Goal: Transaction & Acquisition: Purchase product/service

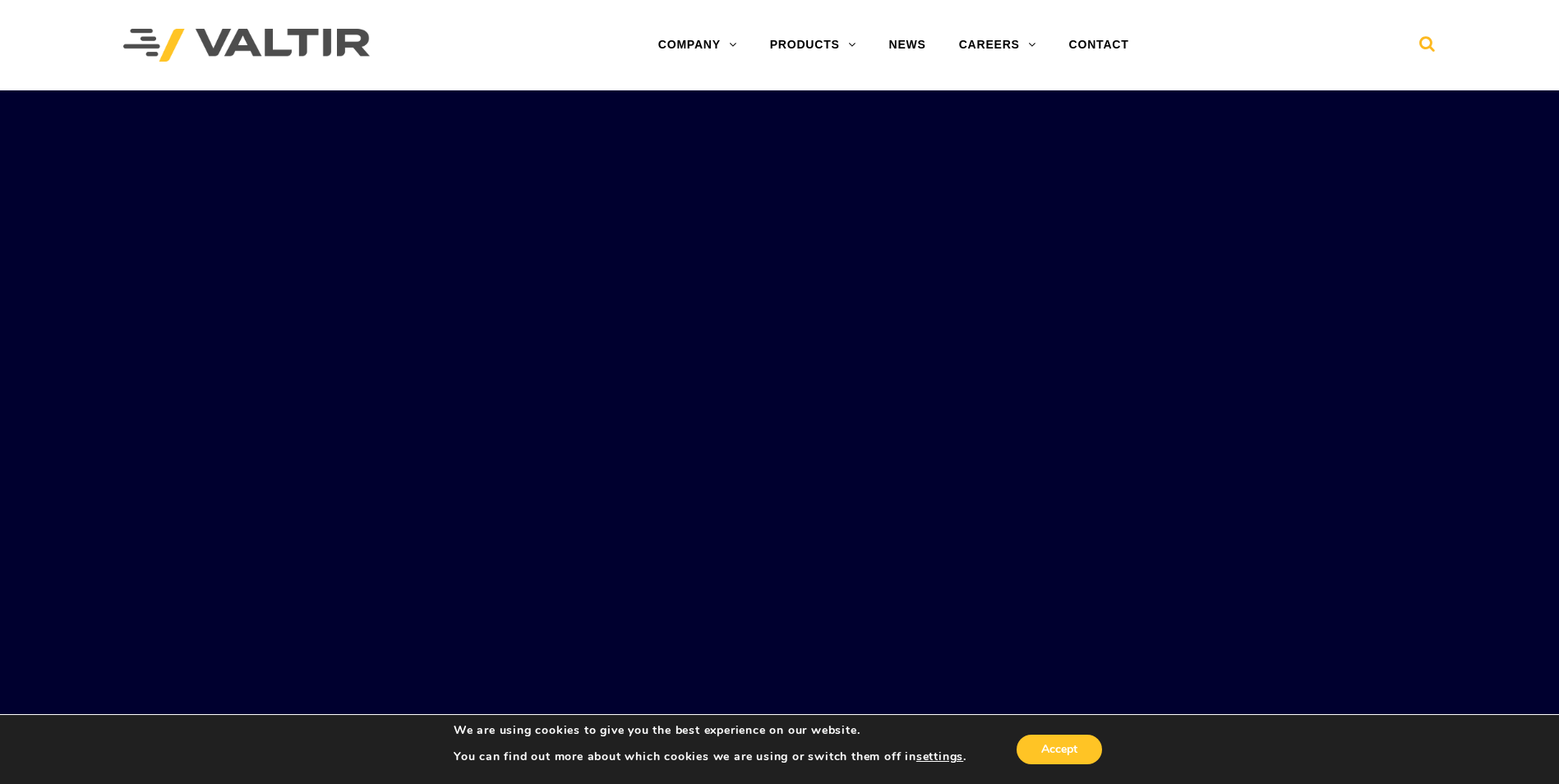
click at [1425, 46] on icon at bounding box center [1427, 47] width 16 height 24
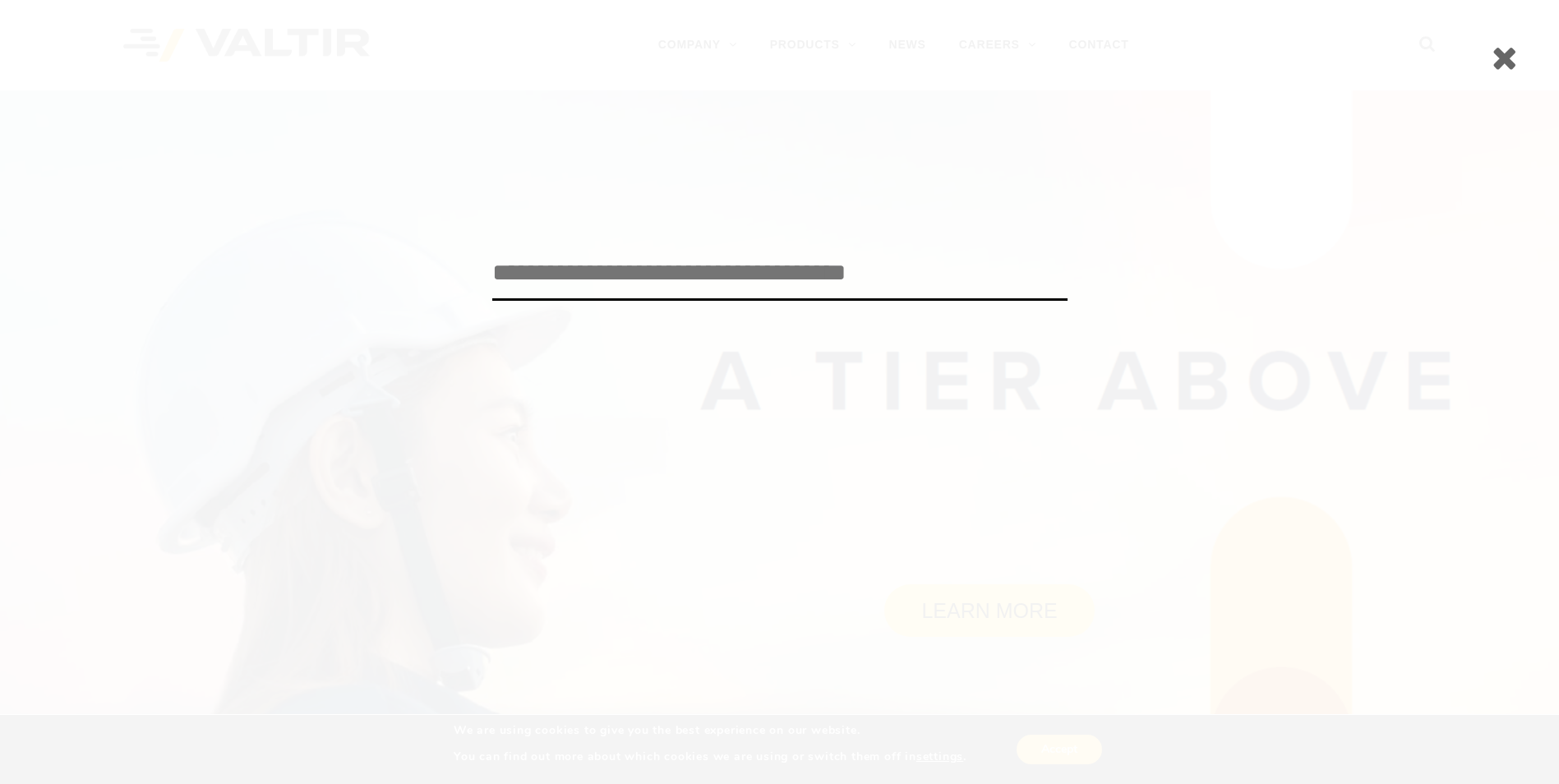
click at [1504, 65] on icon at bounding box center [1505, 57] width 26 height 33
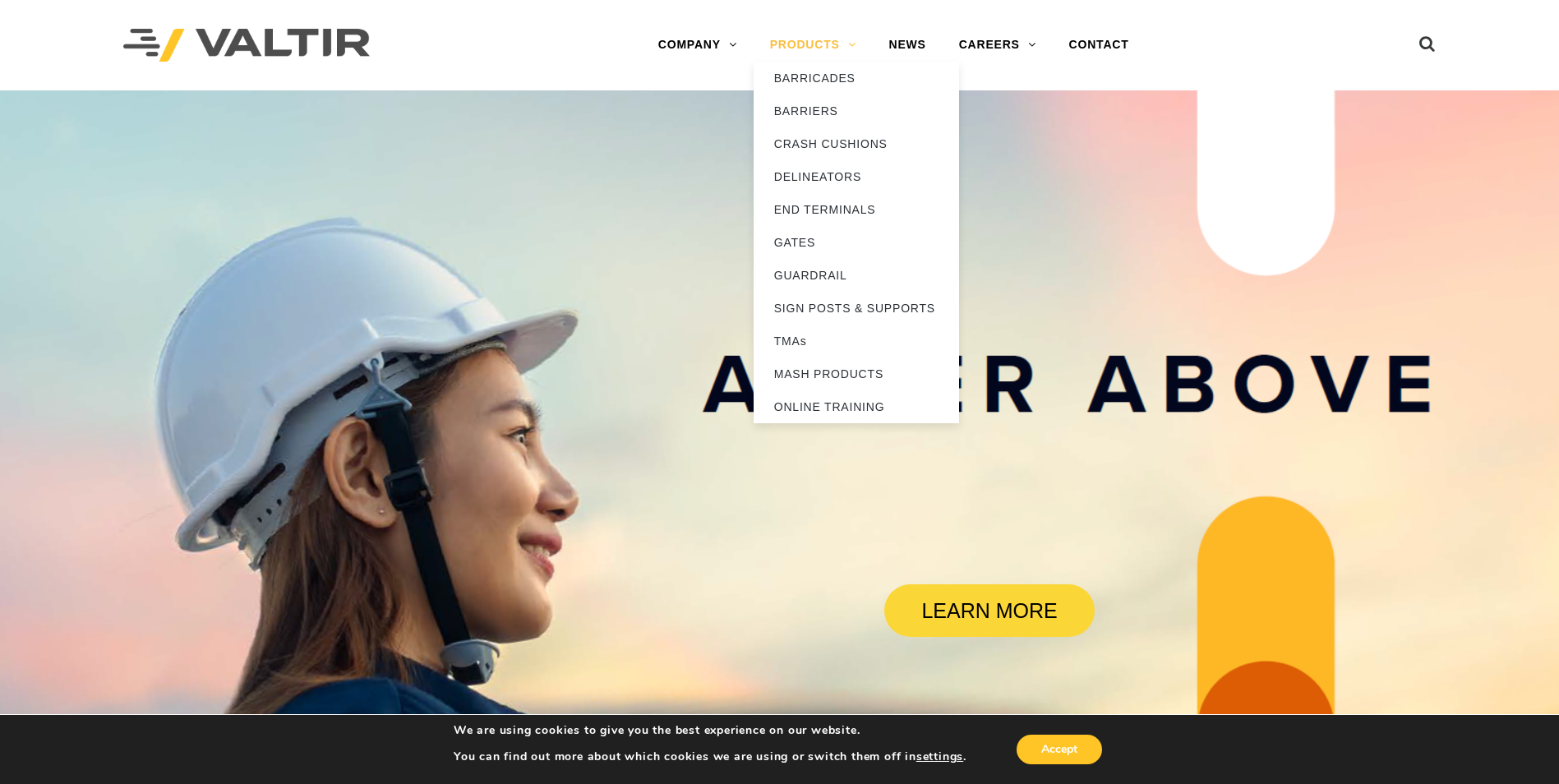
click at [825, 49] on link "PRODUCTS" at bounding box center [813, 45] width 119 height 33
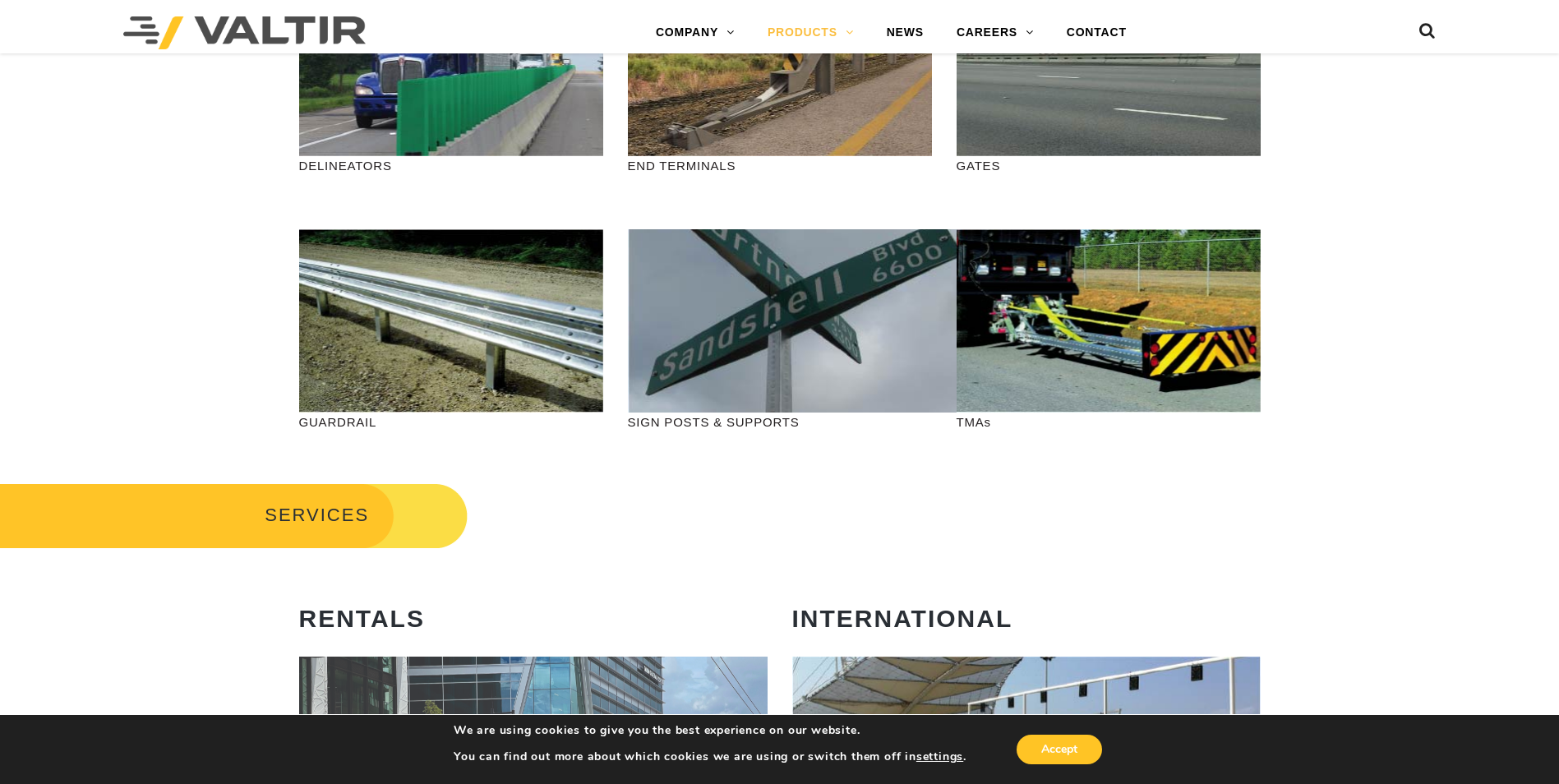
scroll to position [575, 0]
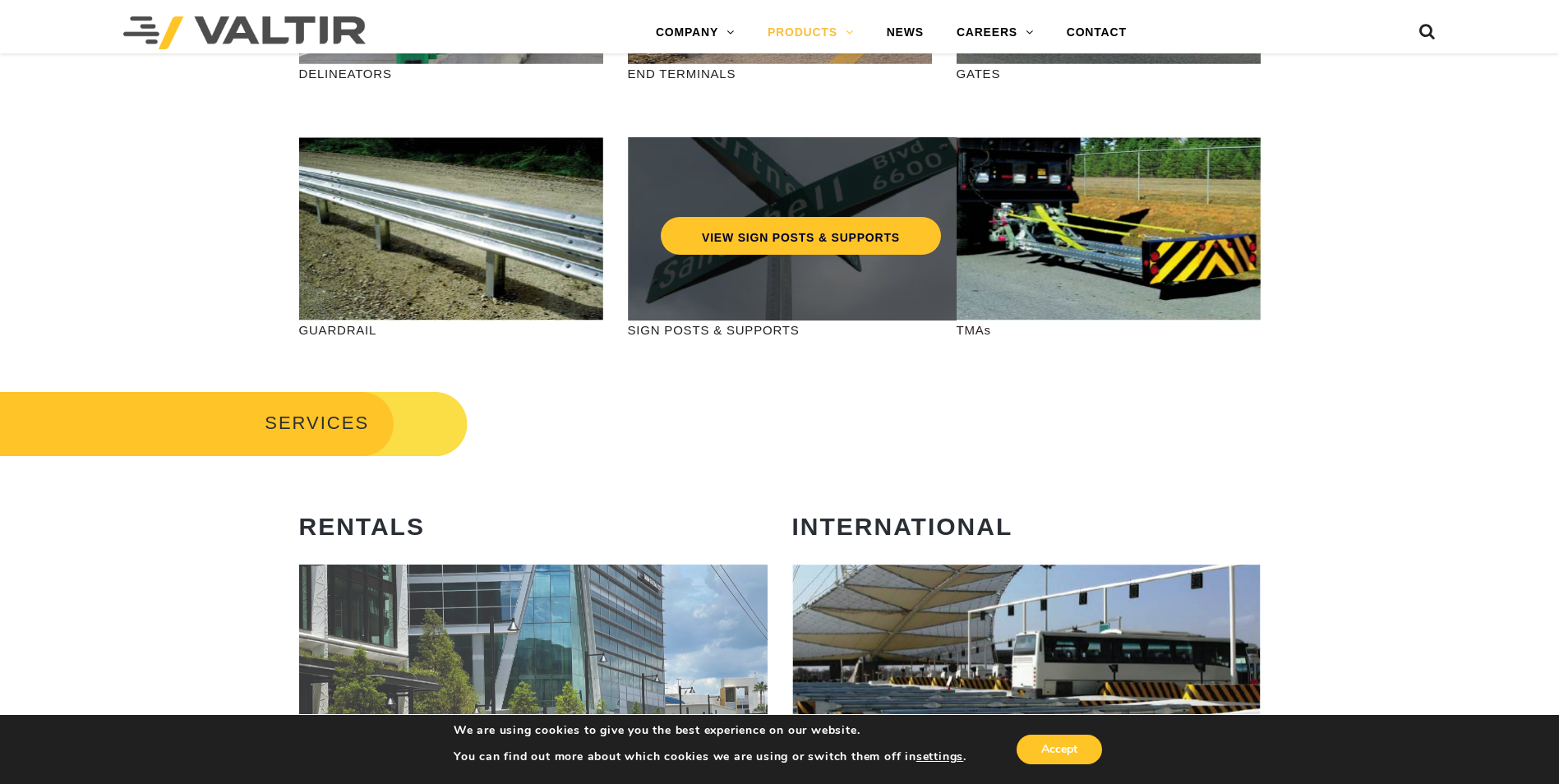
click at [730, 313] on div "VIEW SIGN POSTS & SUPPORTS" at bounding box center [800, 229] width 346 height 183
click at [767, 234] on link "VIEW SIGN POSTS & SUPPORTS" at bounding box center [800, 236] width 280 height 38
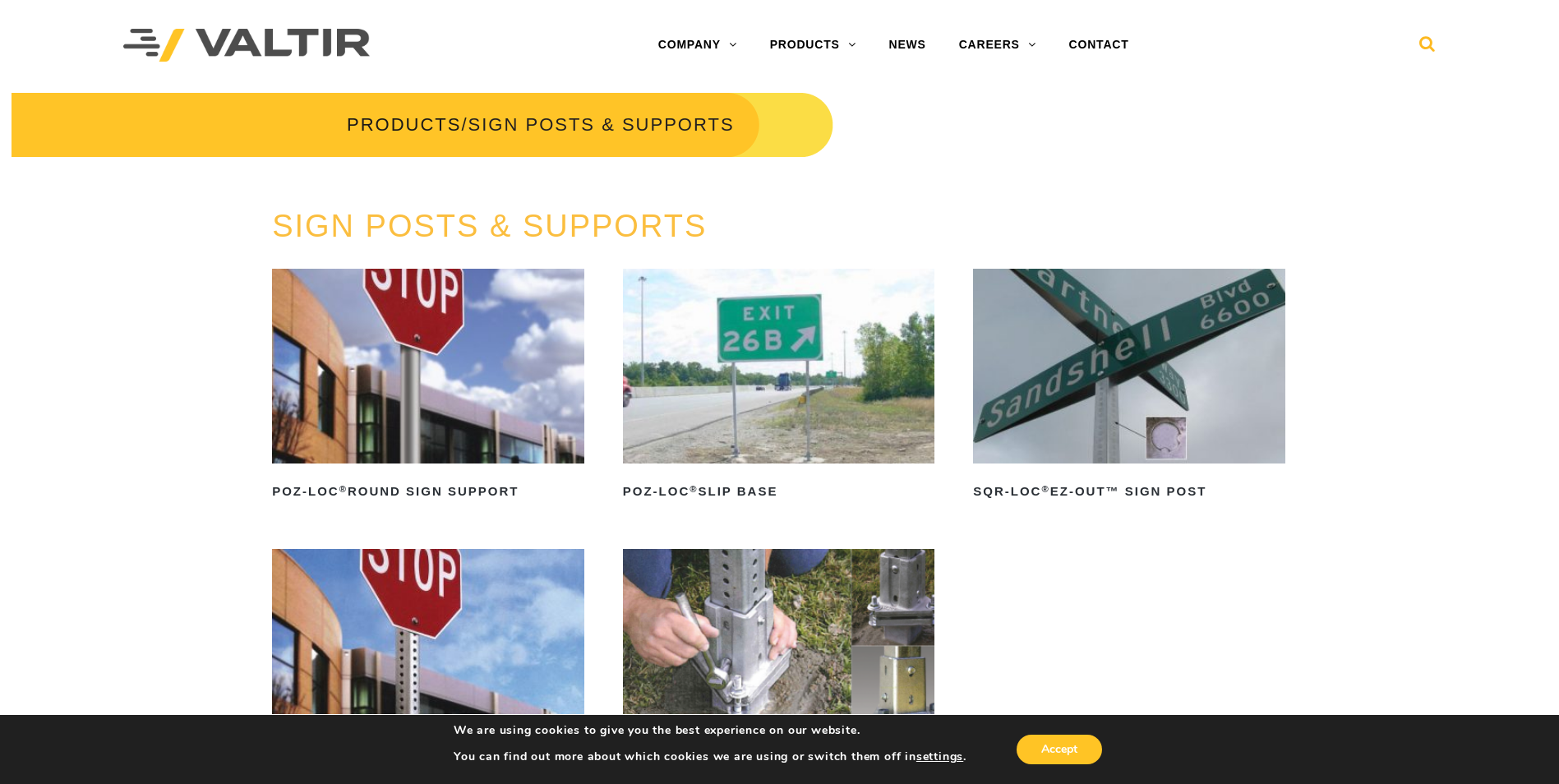
click at [1430, 44] on icon at bounding box center [1427, 47] width 16 height 24
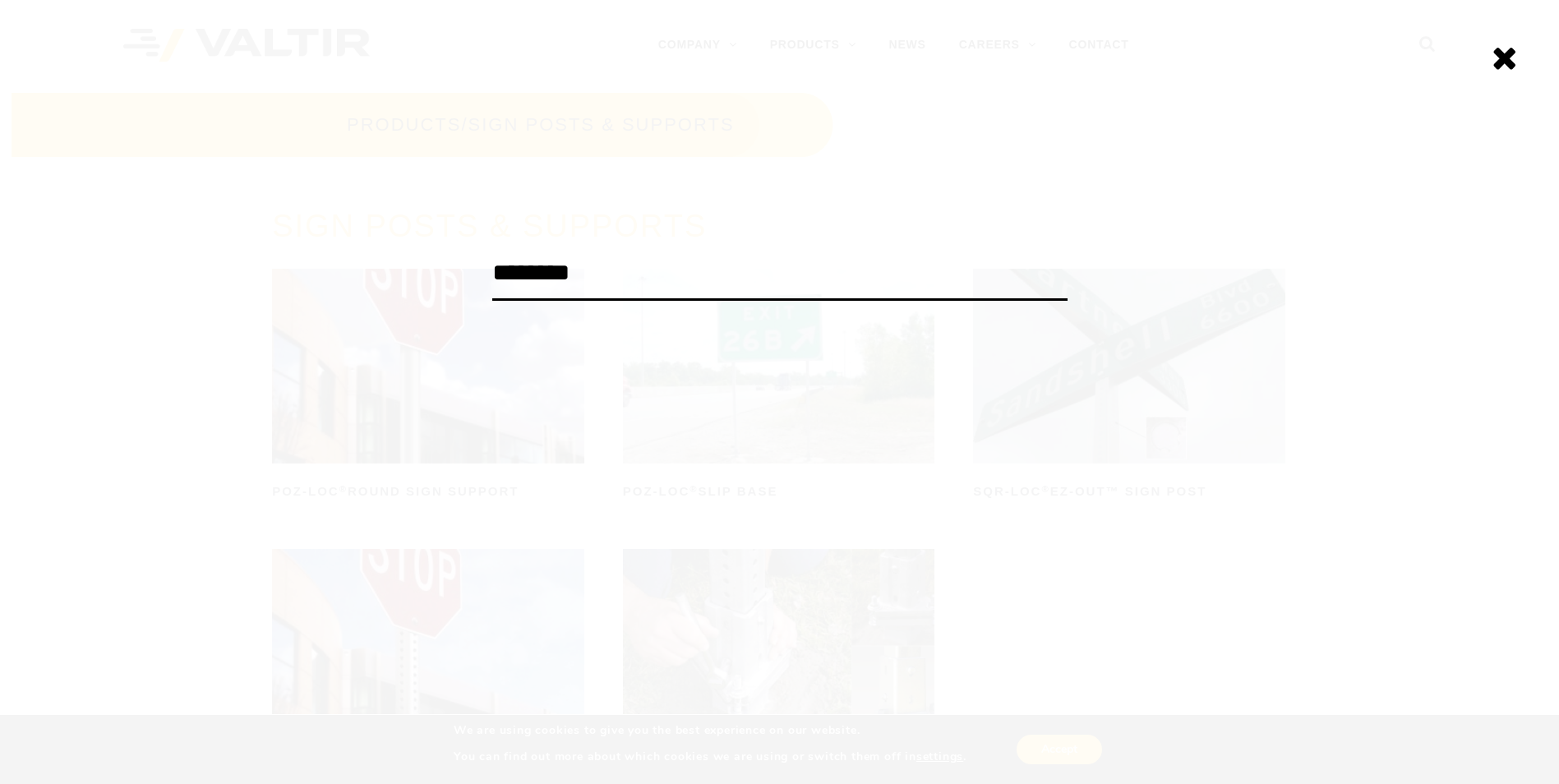
type input "********"
click input "******" at bounding box center [0, 0] width 0 height 0
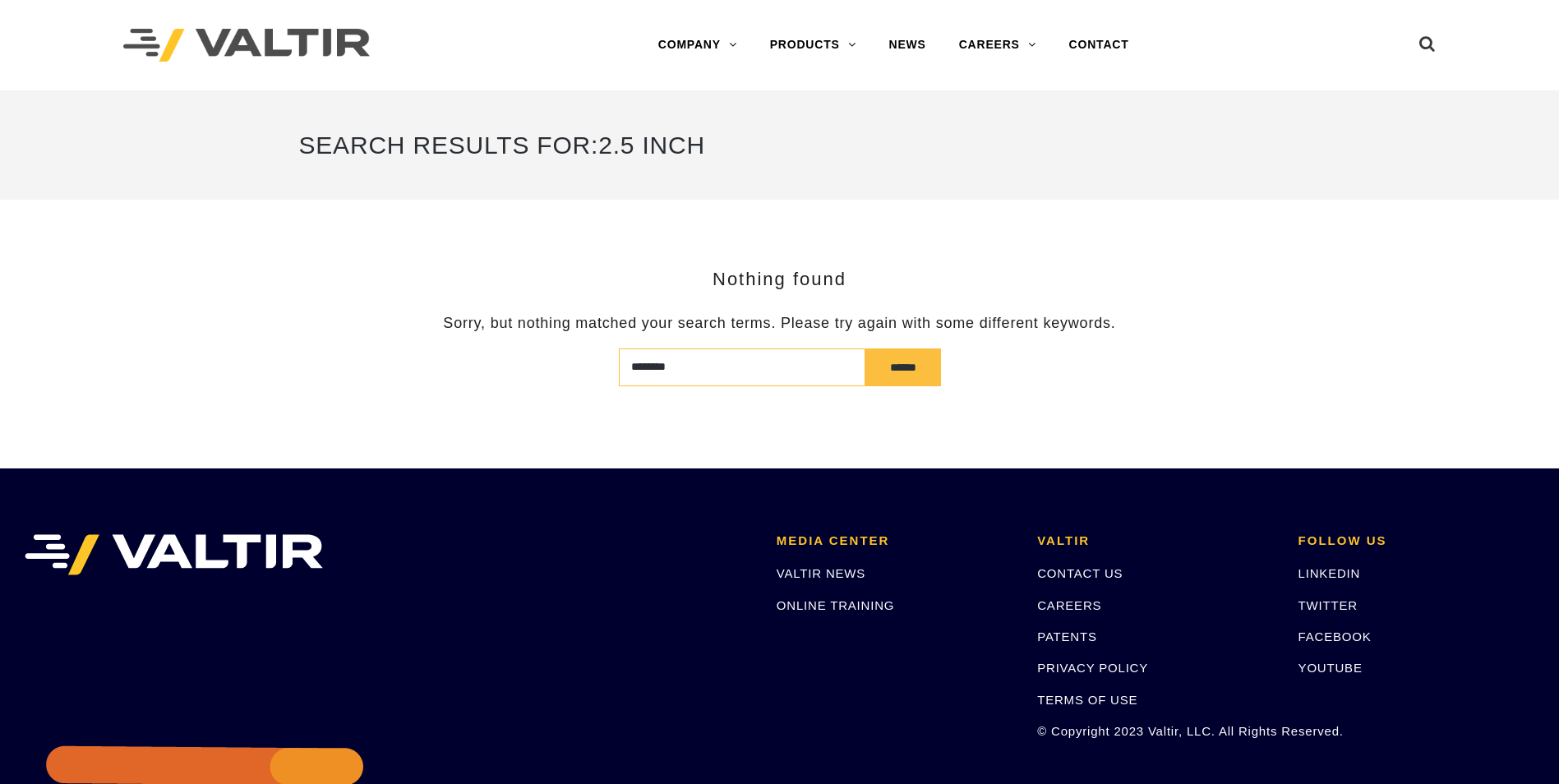
drag, startPoint x: 694, startPoint y: 371, endPoint x: 589, endPoint y: 383, distance: 105.7
click at [589, 383] on form "******** ******" at bounding box center [780, 368] width 962 height 38
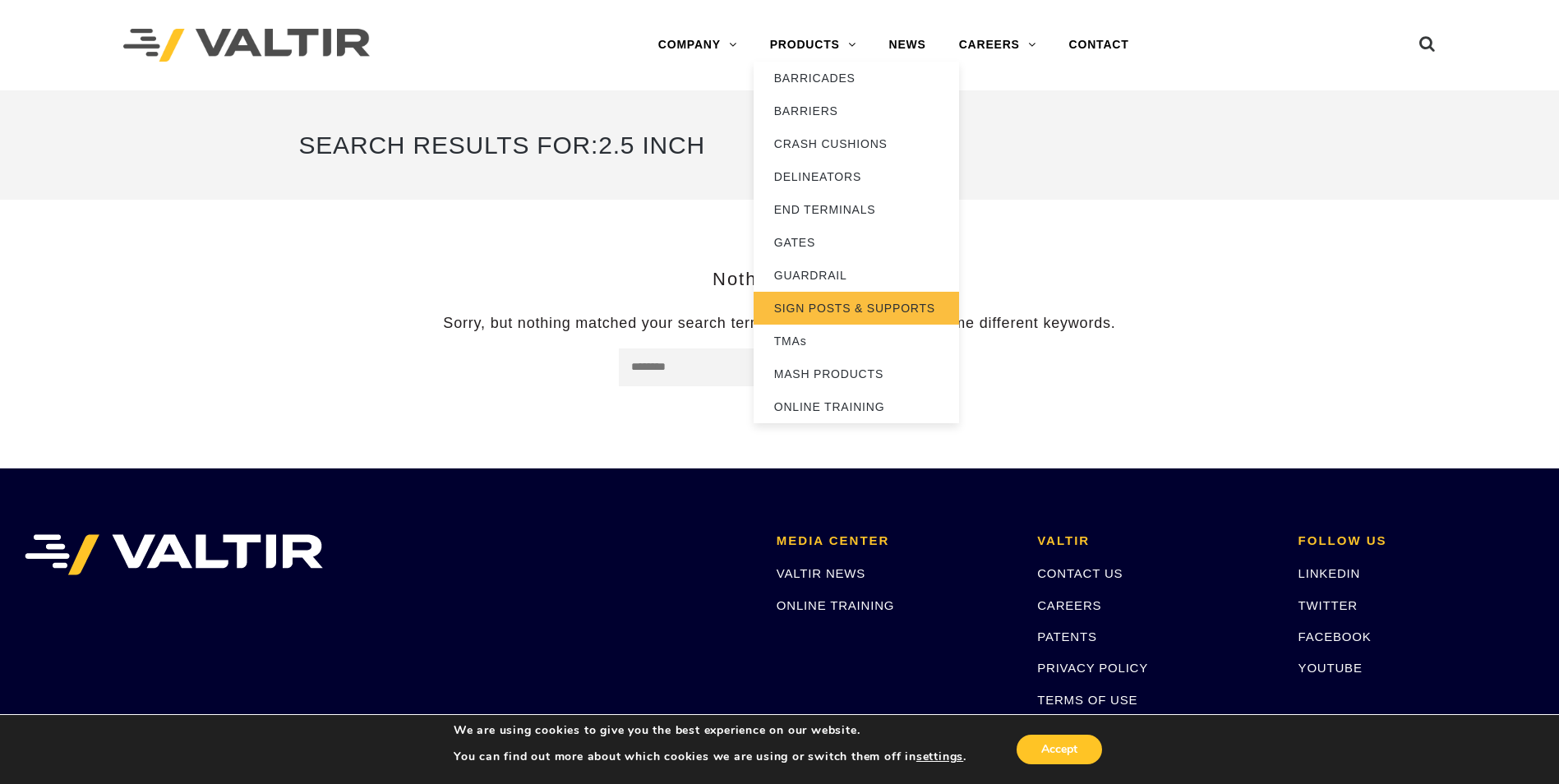
click at [821, 297] on link "SIGN POSTS & SUPPORTS" at bounding box center [857, 309] width 205 height 33
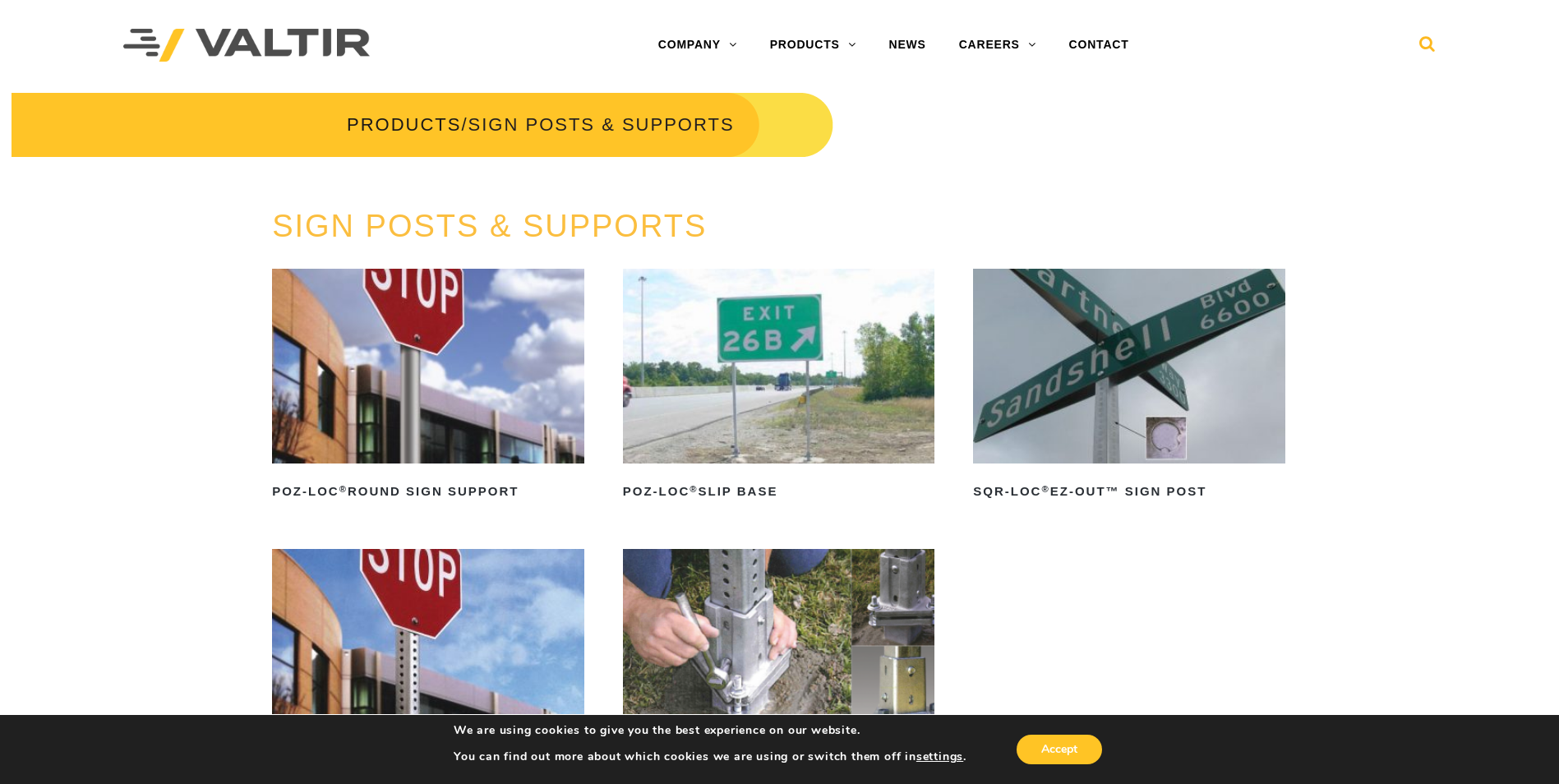
click at [1425, 49] on icon at bounding box center [1427, 47] width 16 height 24
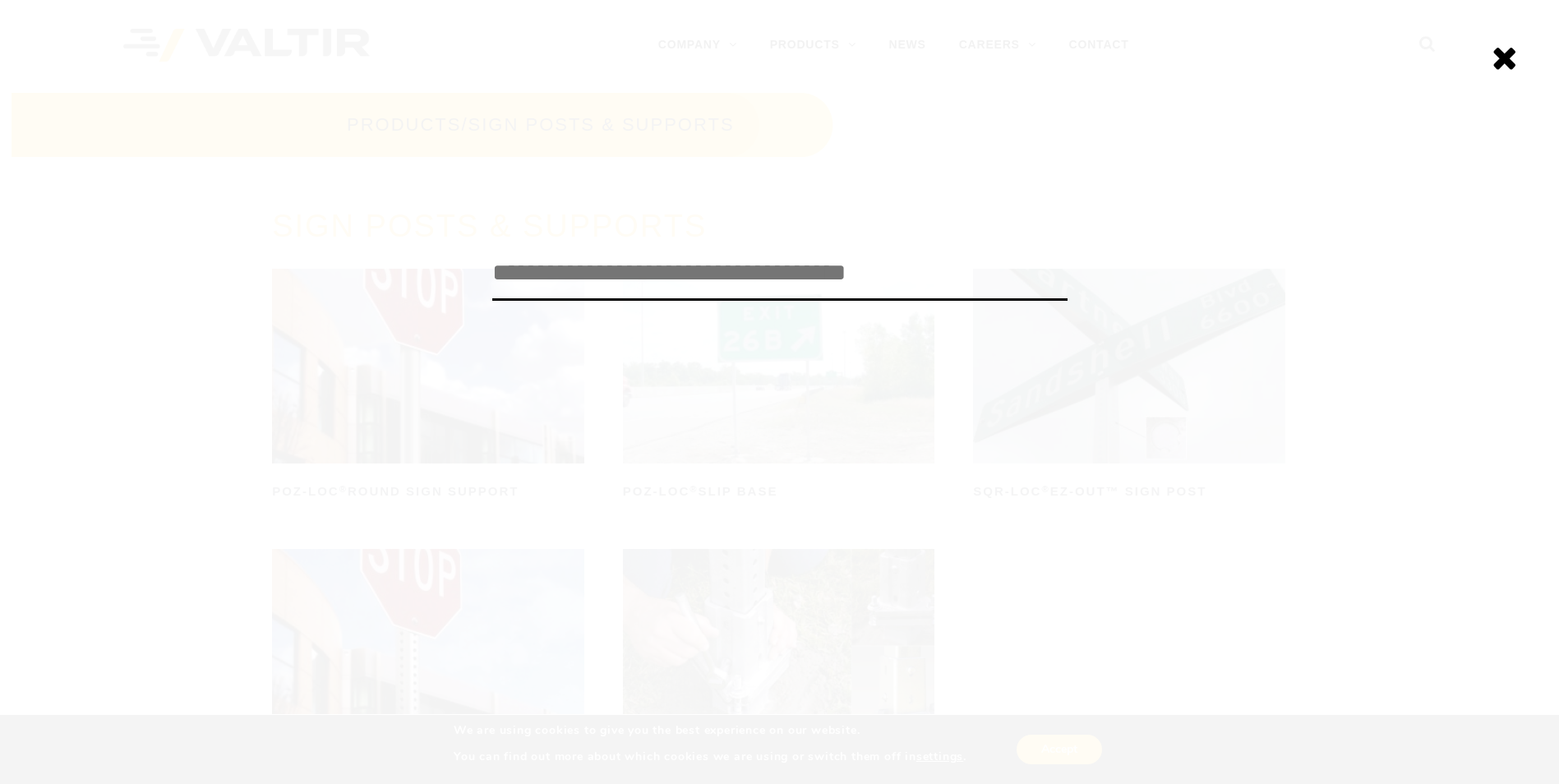
click at [680, 534] on div "******" at bounding box center [780, 392] width 1559 height 784
click at [1501, 65] on icon at bounding box center [1505, 57] width 26 height 33
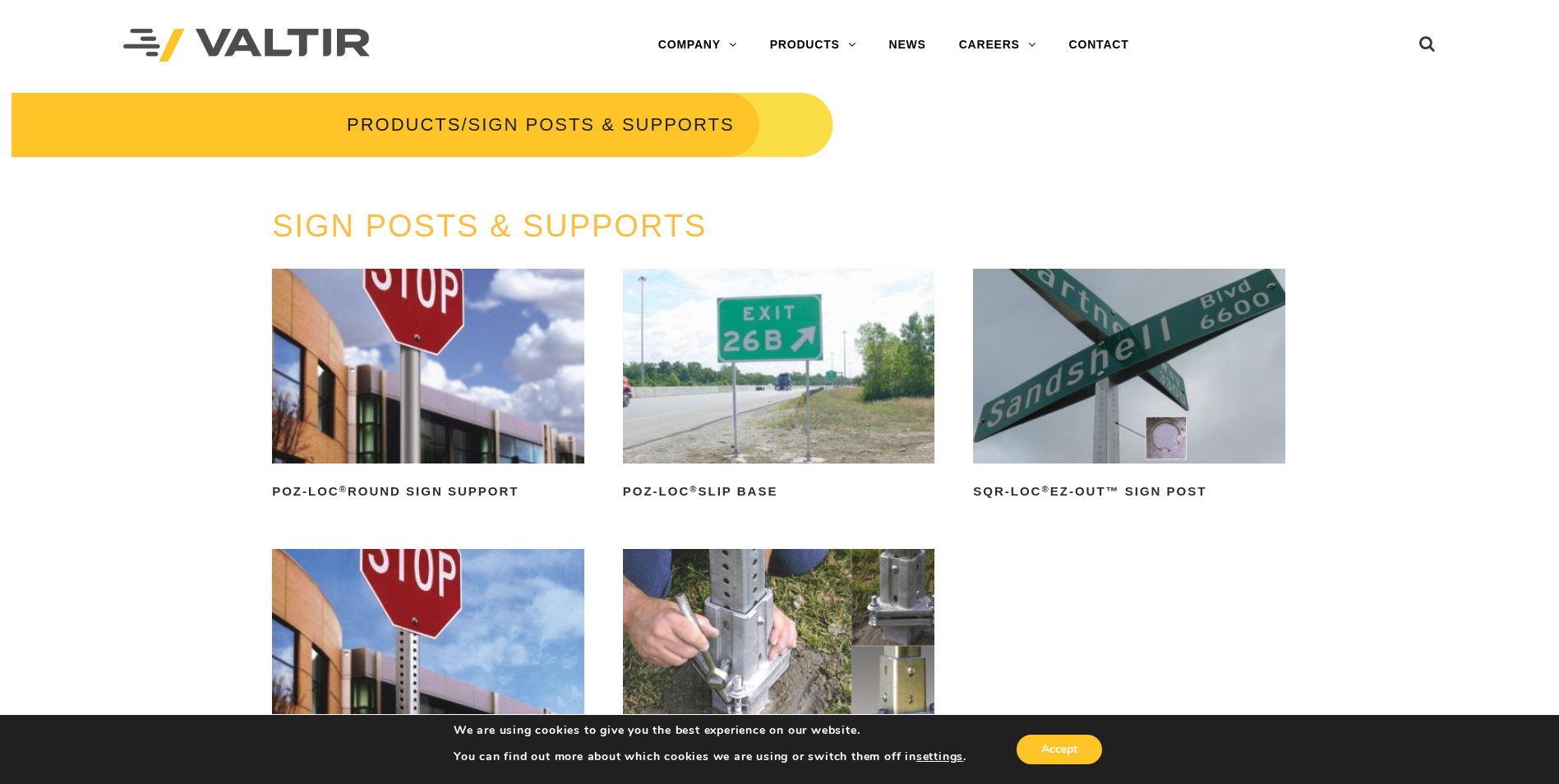
scroll to position [80, 0]
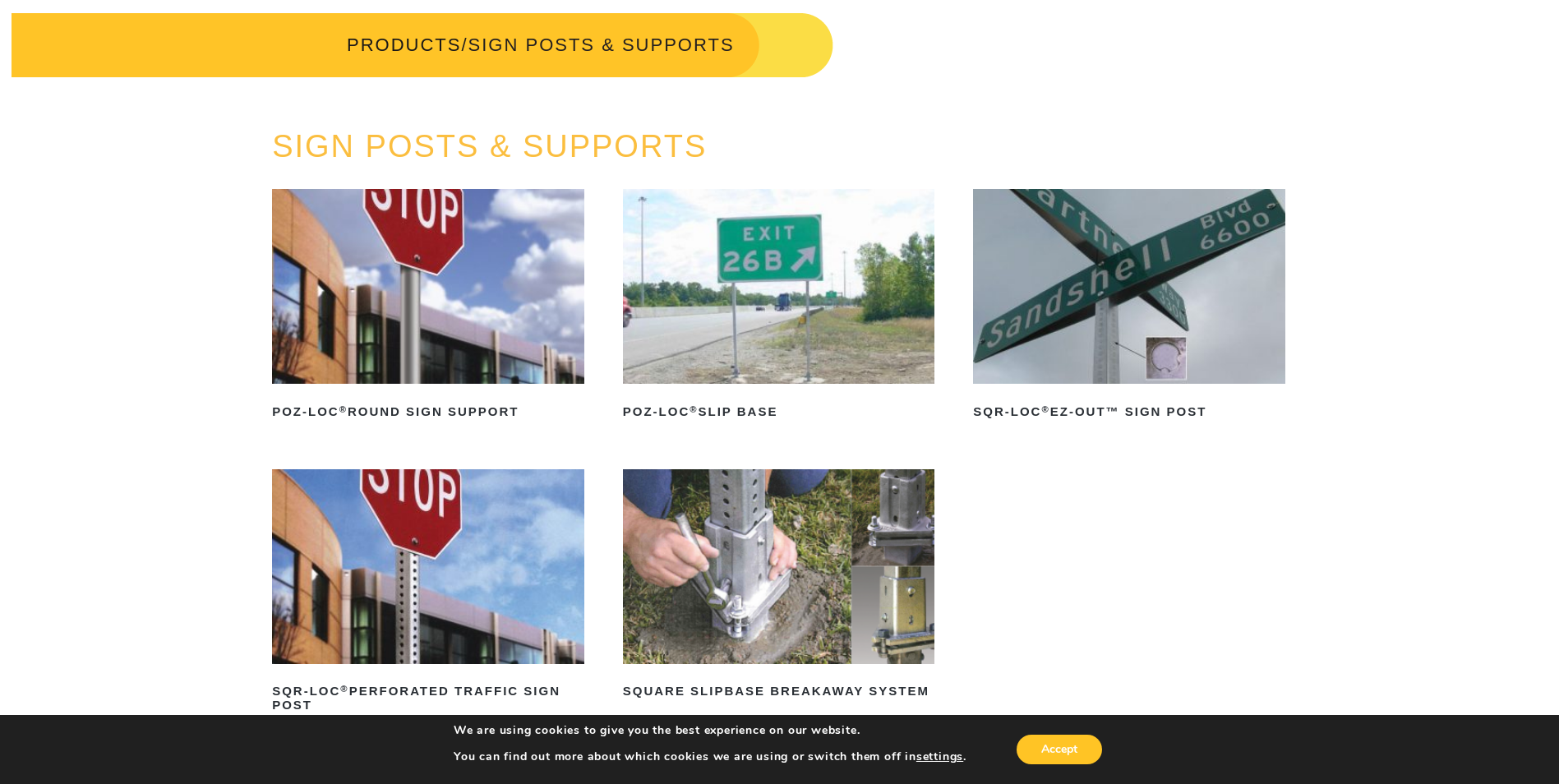
click at [1180, 383] on img at bounding box center [1130, 286] width 312 height 195
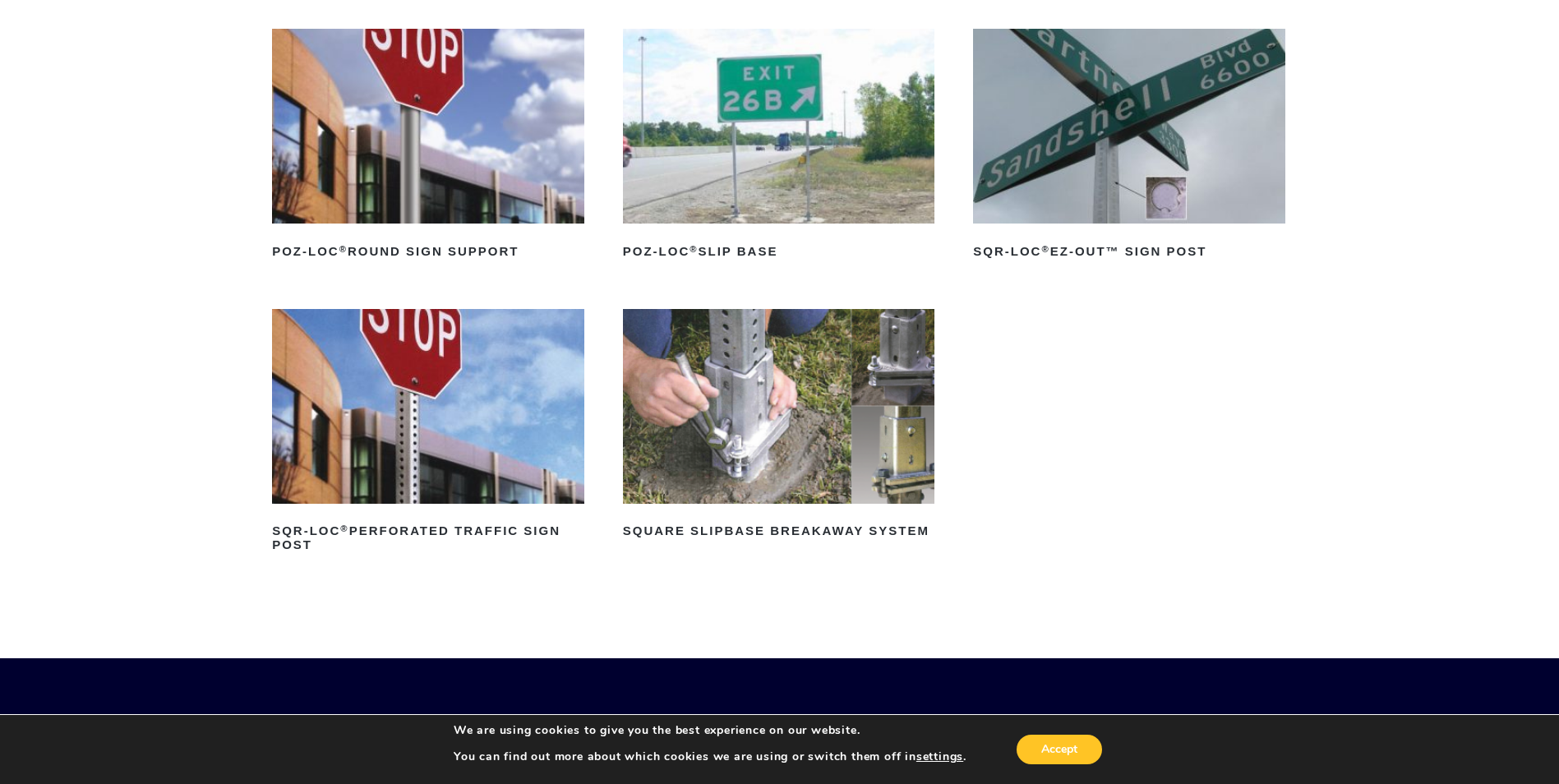
scroll to position [244, 0]
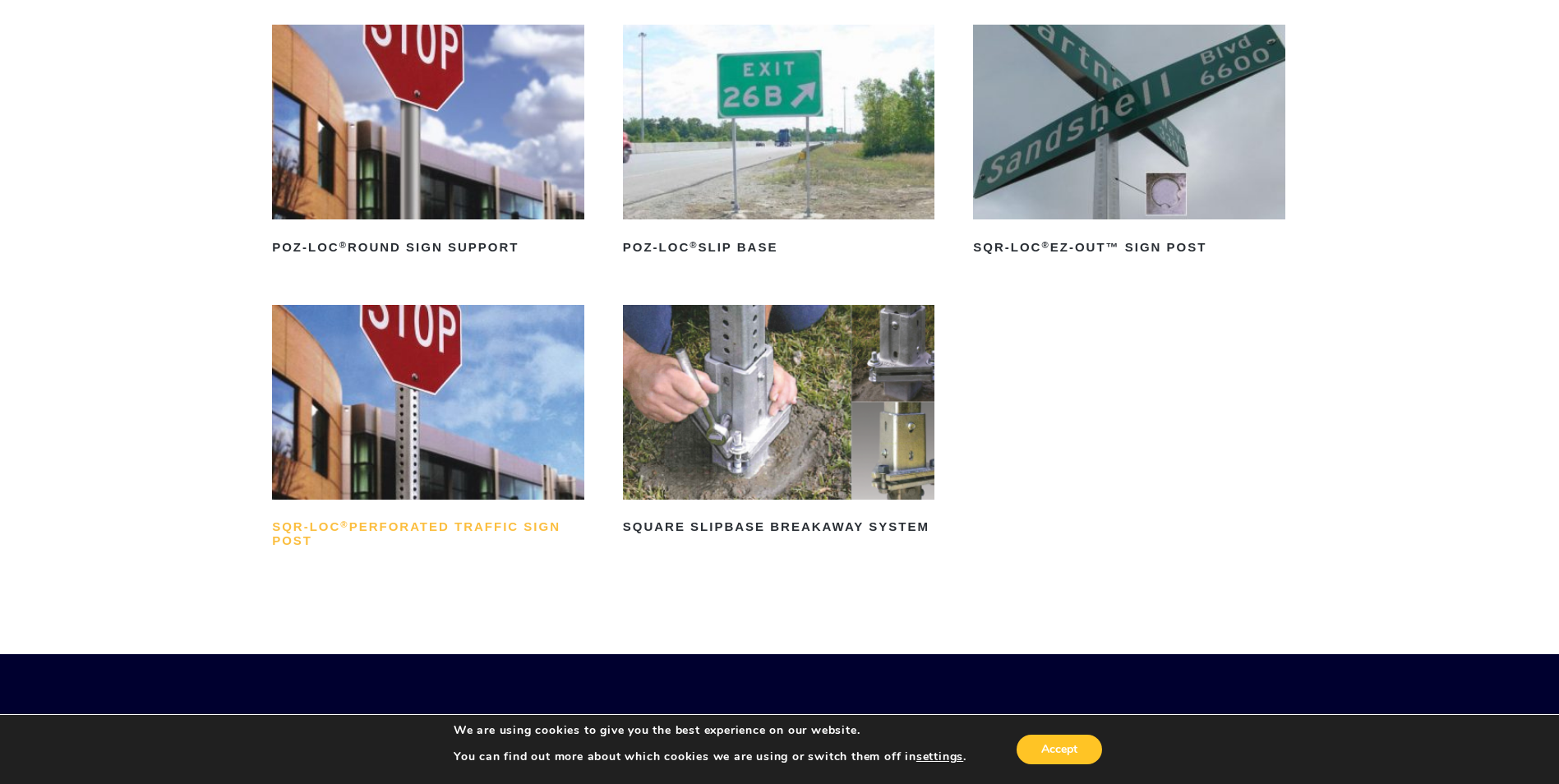
click at [441, 514] on h2 "SQR-LOC ® Perforated Traffic Sign Post" at bounding box center [428, 534] width 312 height 39
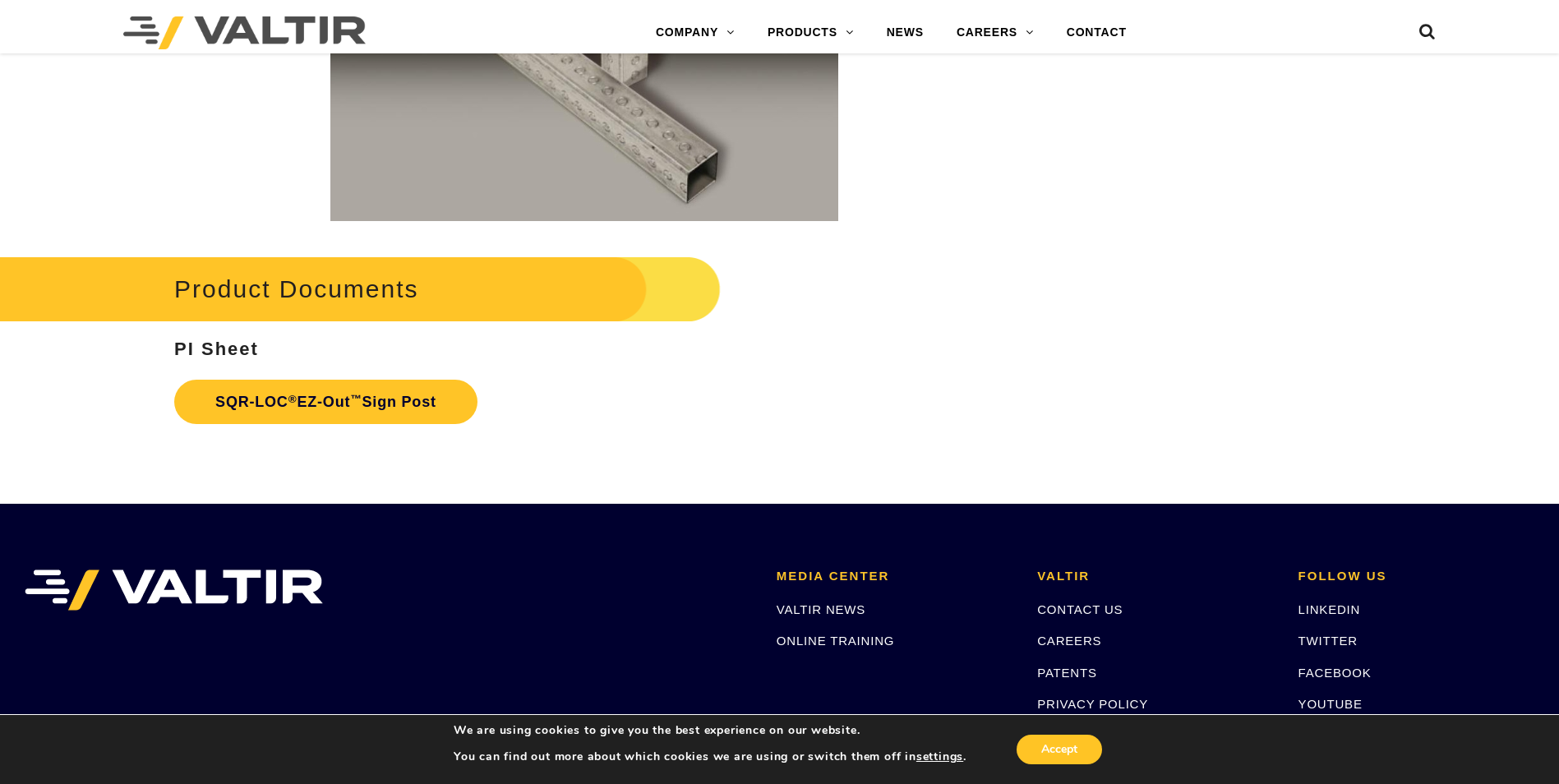
scroll to position [2631, 0]
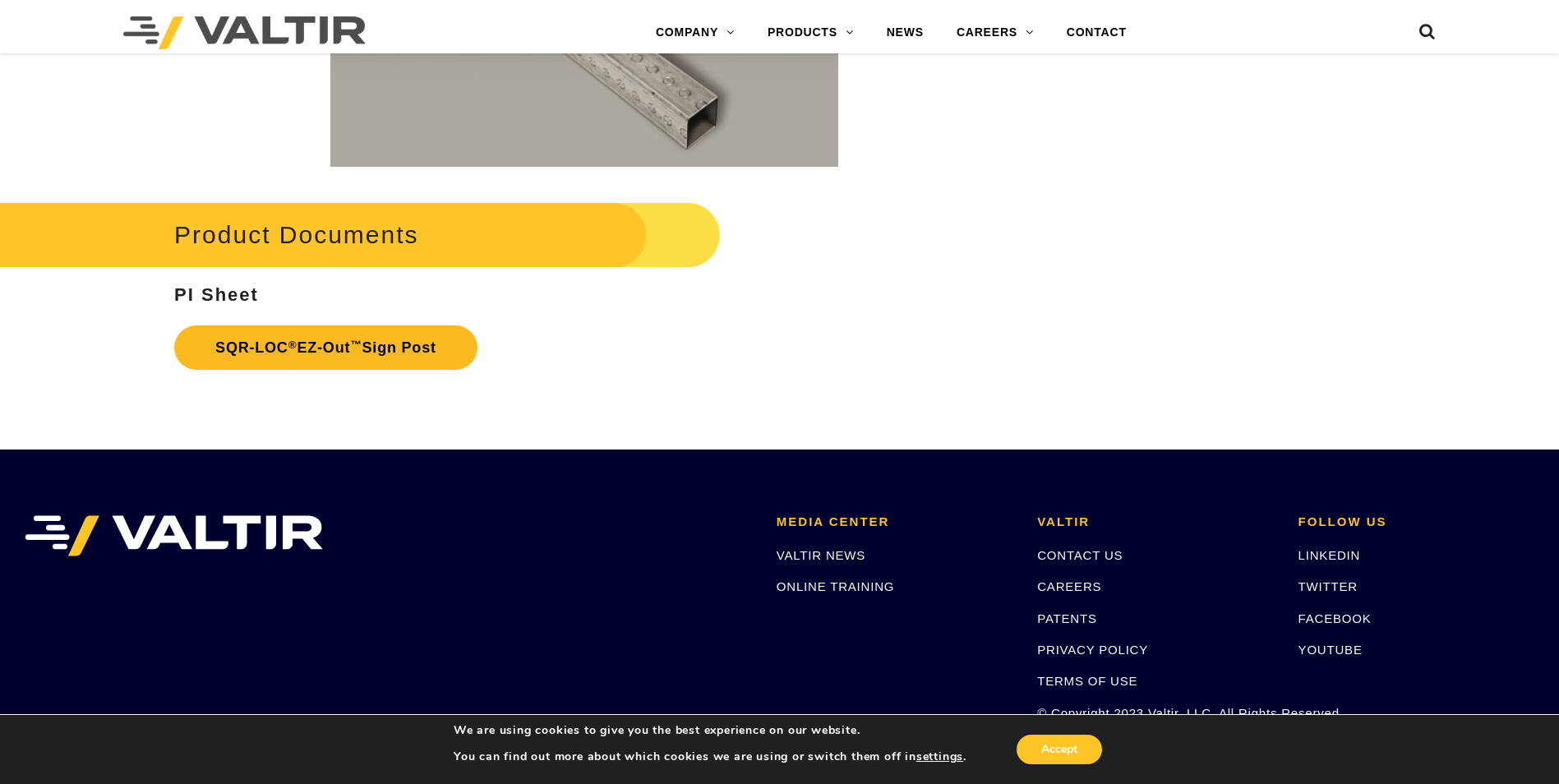
click at [344, 355] on link "SQR-LOC ® EZ-Out ™ Sign Post" at bounding box center [326, 348] width 303 height 44
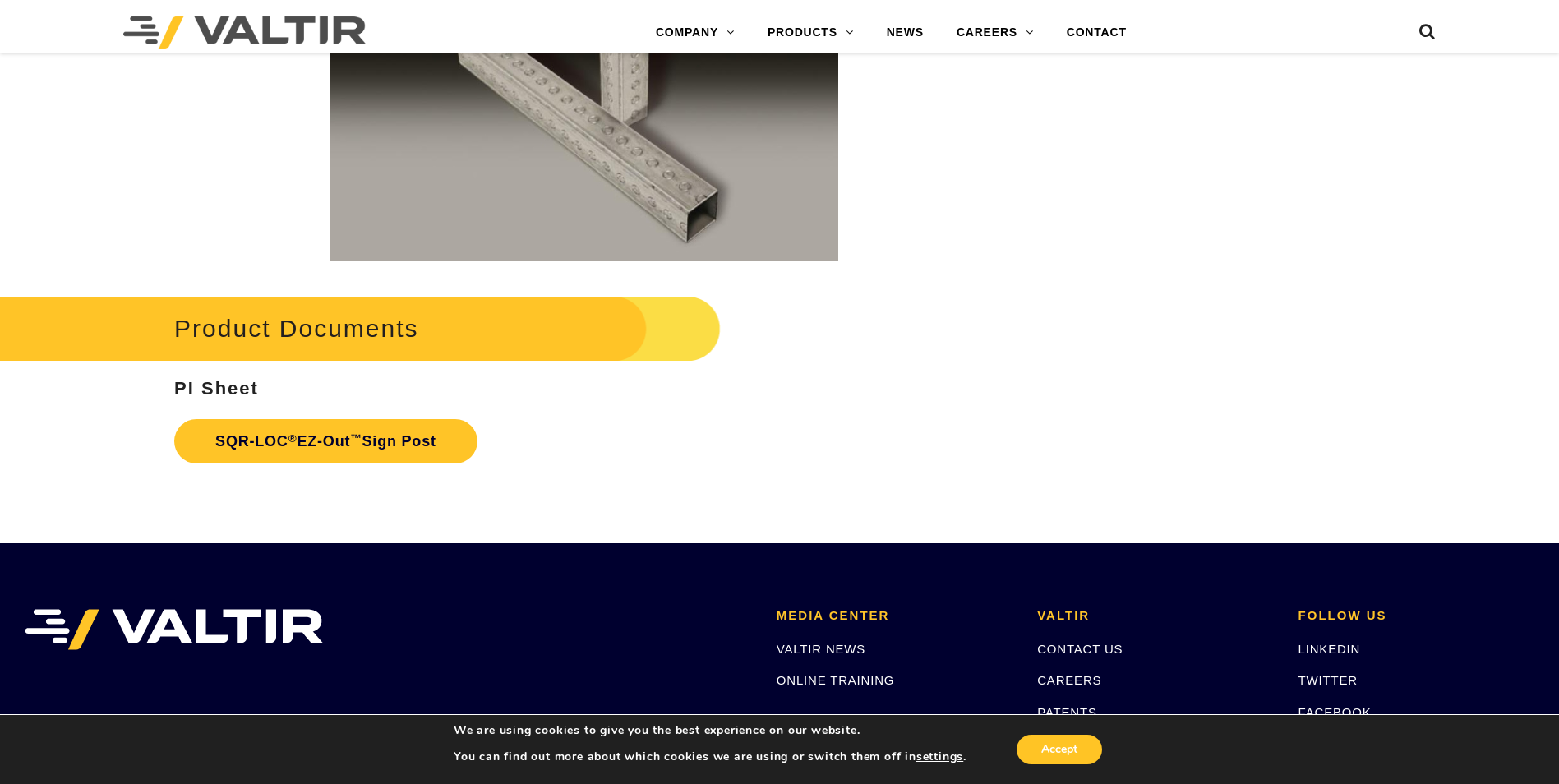
scroll to position [2548, 0]
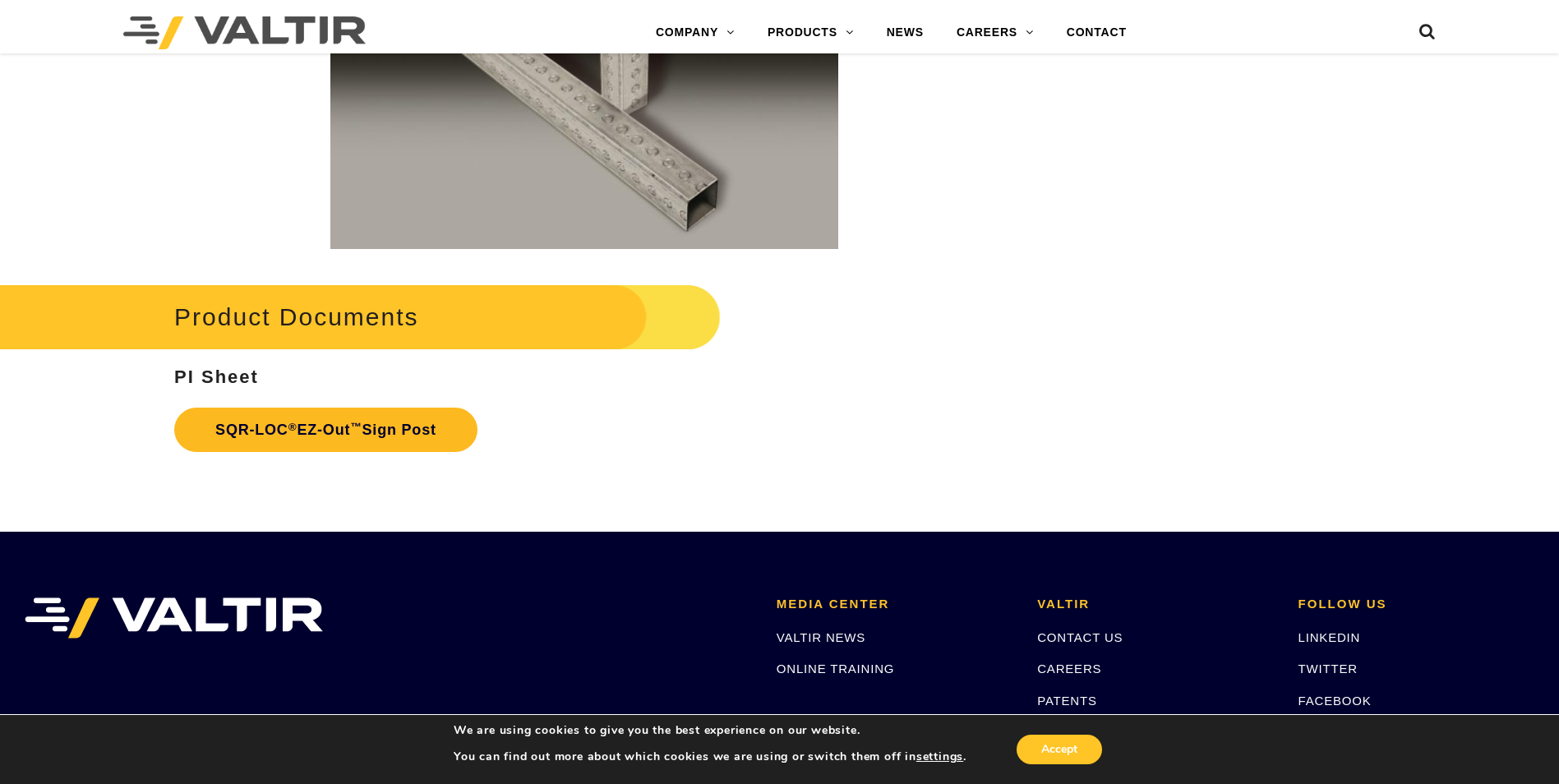
click at [321, 431] on link "SQR-LOC ® EZ-Out ™ Sign Post" at bounding box center [326, 429] width 303 height 44
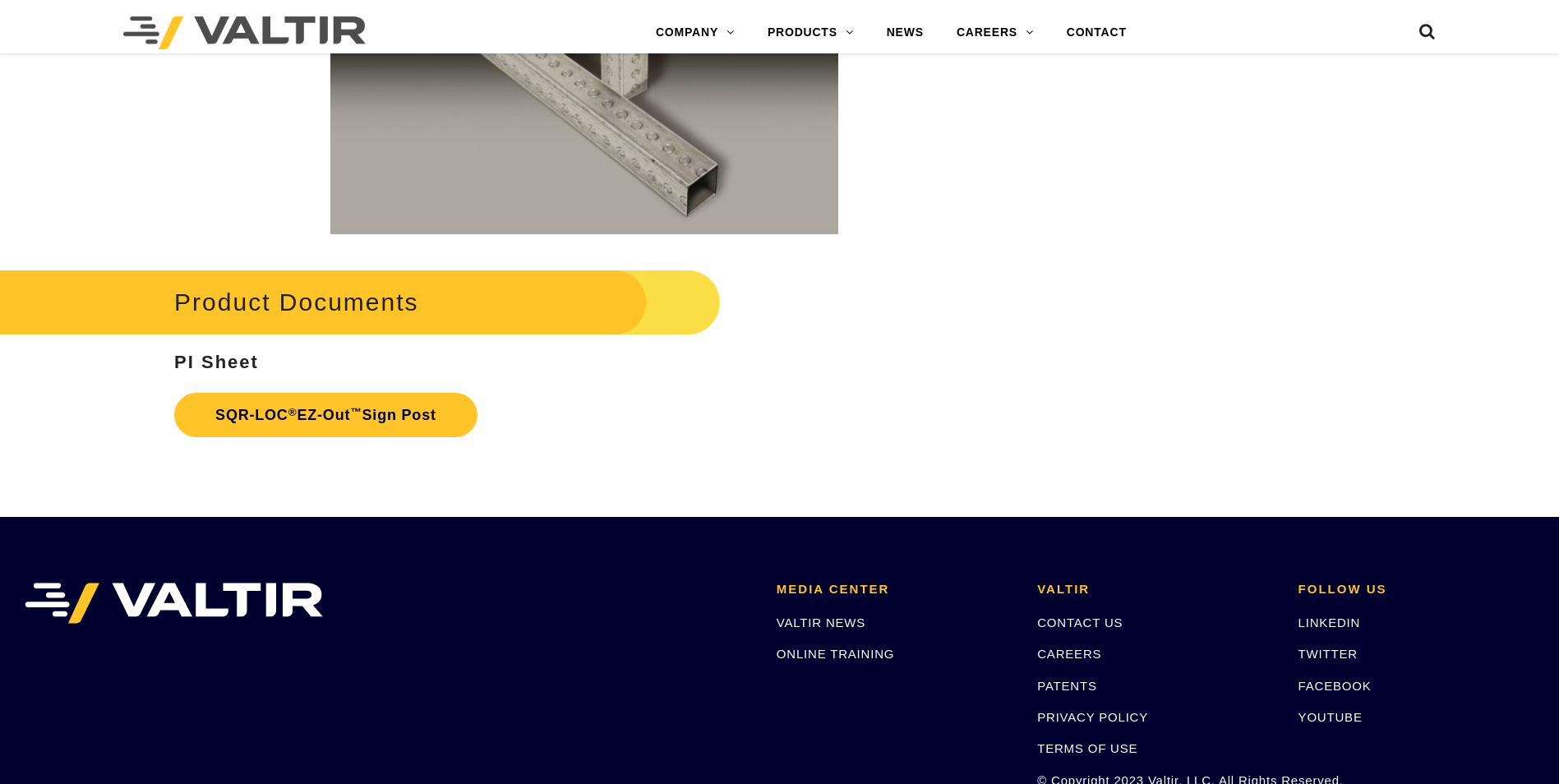
scroll to position [2548, 0]
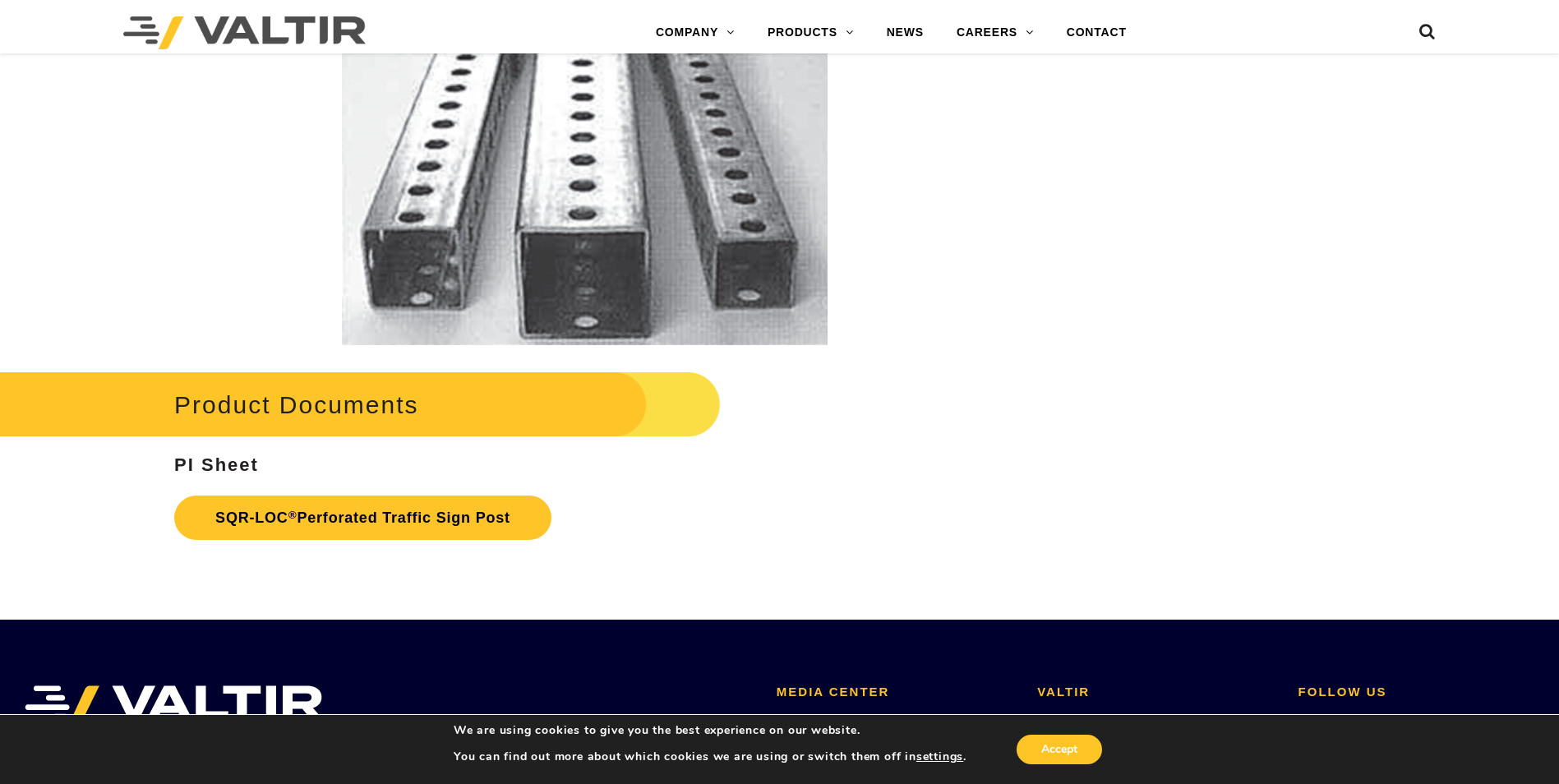
scroll to position [2959, 0]
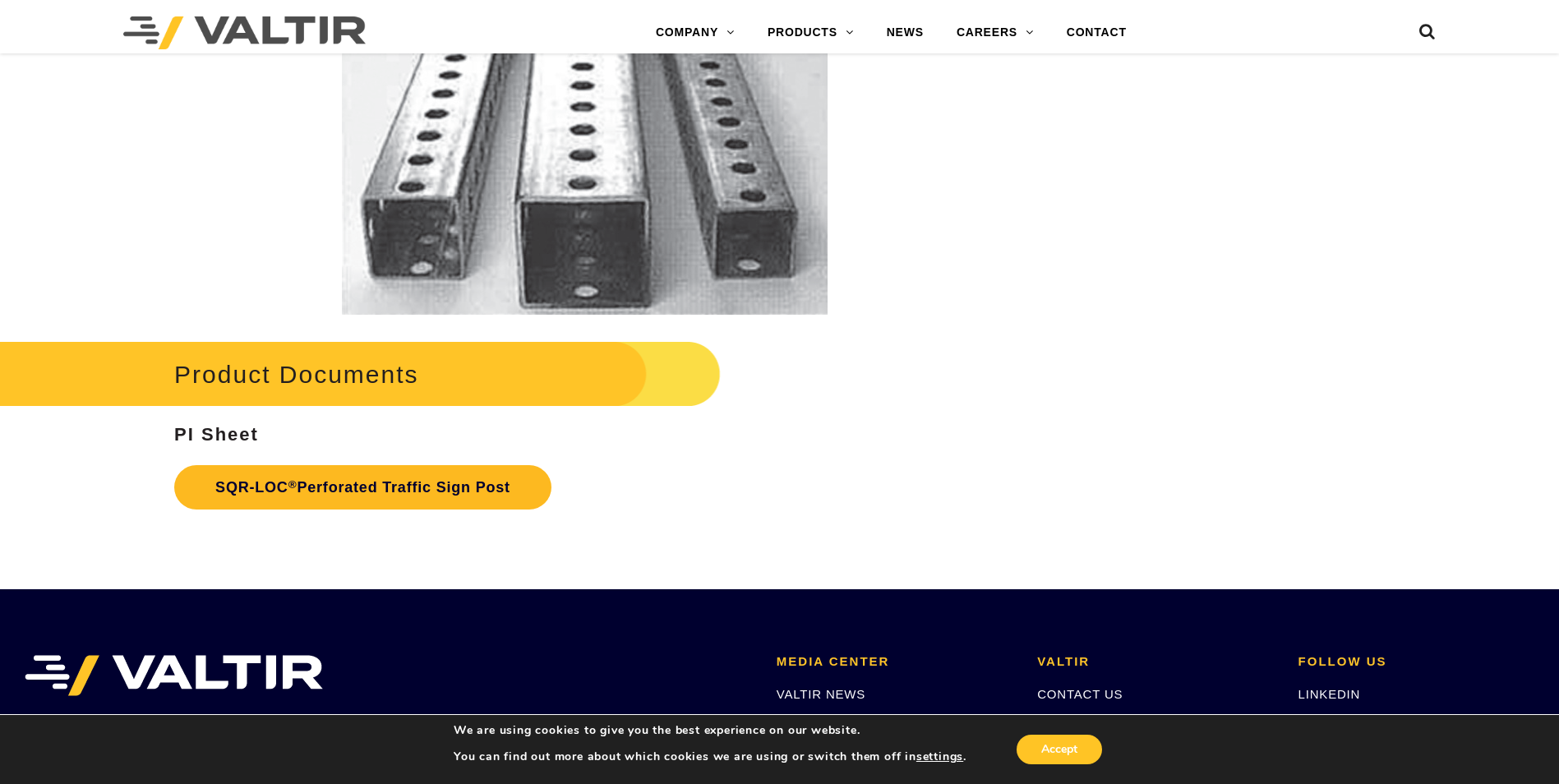
click at [381, 485] on link "SQR-LOC ® Perforated Traffic Sign Post" at bounding box center [363, 487] width 377 height 44
